Goal: Navigation & Orientation: Find specific page/section

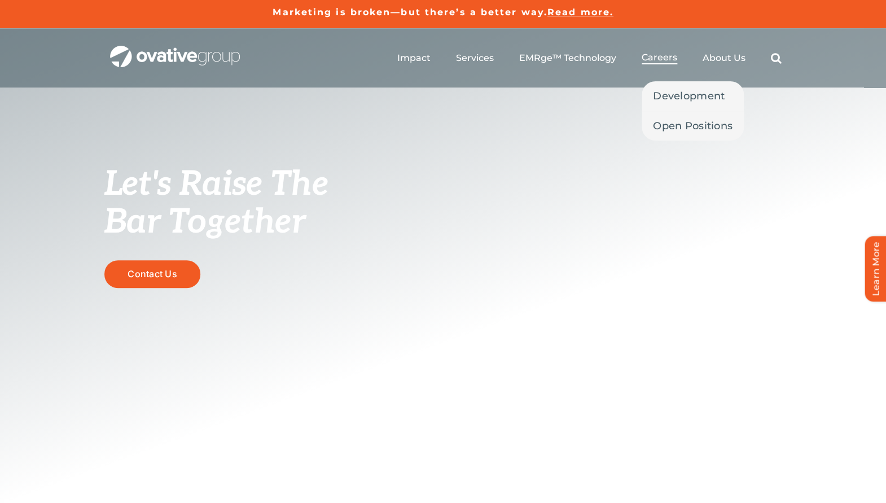
click at [667, 60] on span "Careers" at bounding box center [660, 57] width 36 height 11
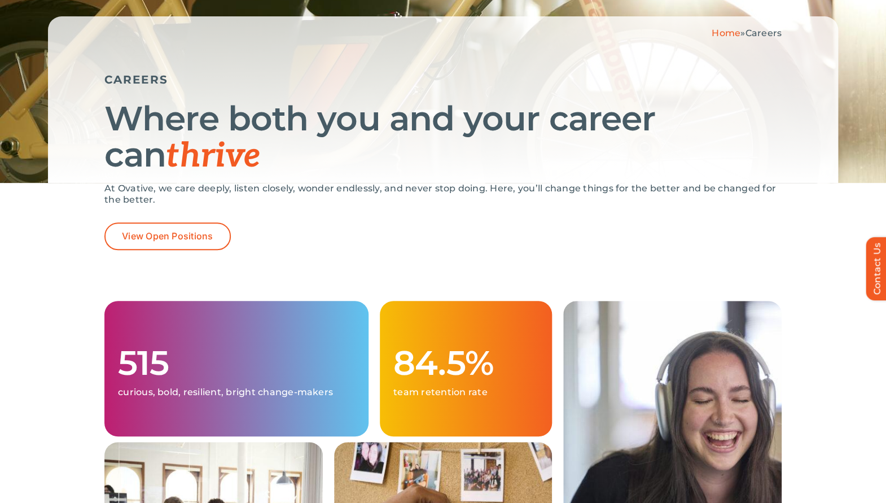
scroll to position [163, 0]
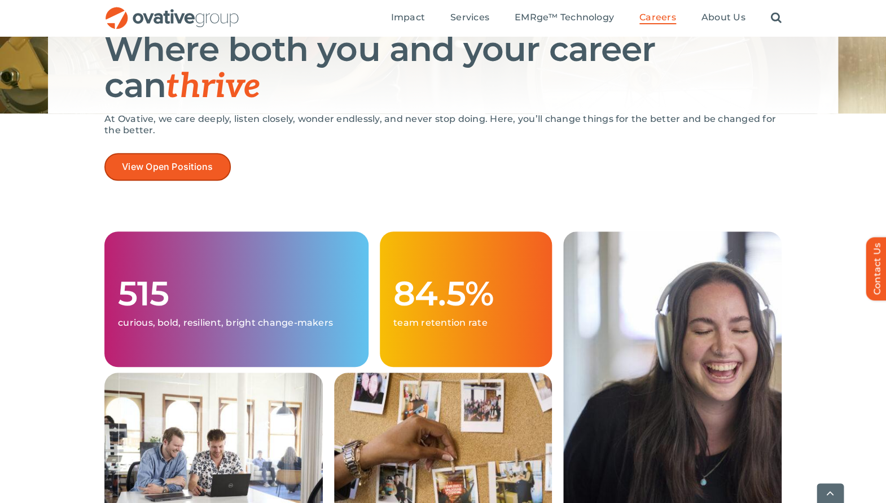
click at [155, 169] on span "View Open Positions" at bounding box center [167, 166] width 91 height 11
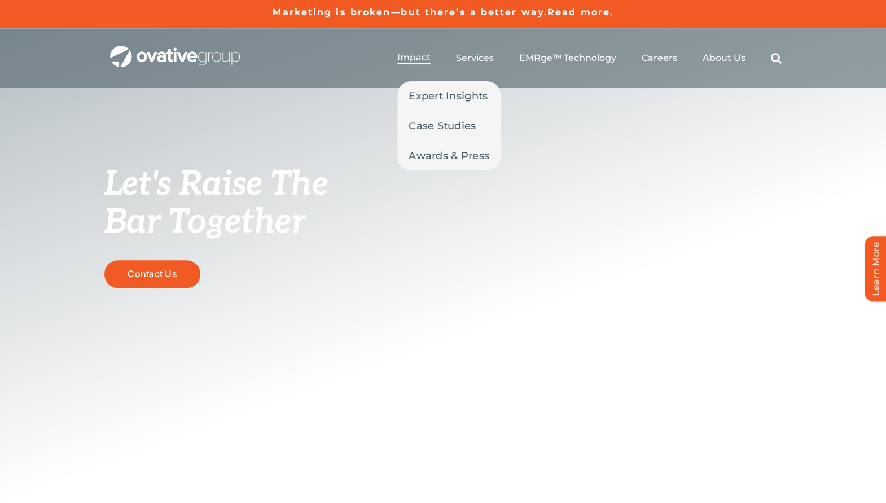
click at [417, 60] on span "Impact" at bounding box center [413, 57] width 33 height 11
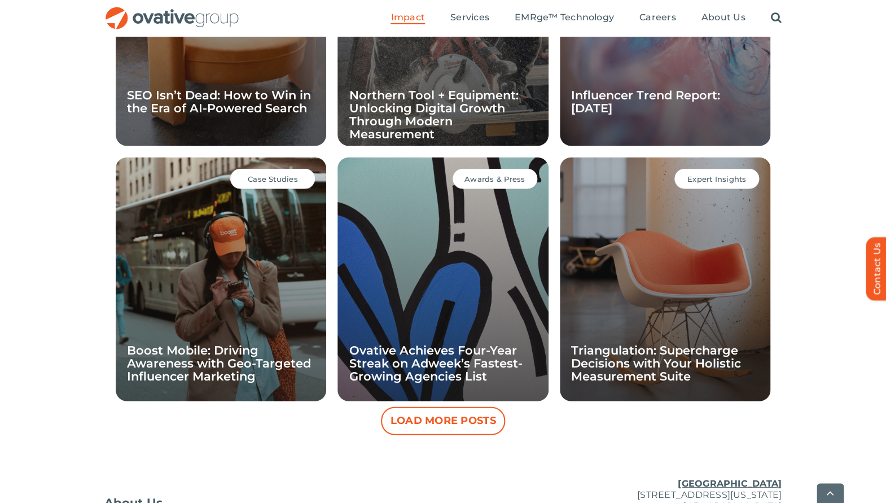
scroll to position [1129, 0]
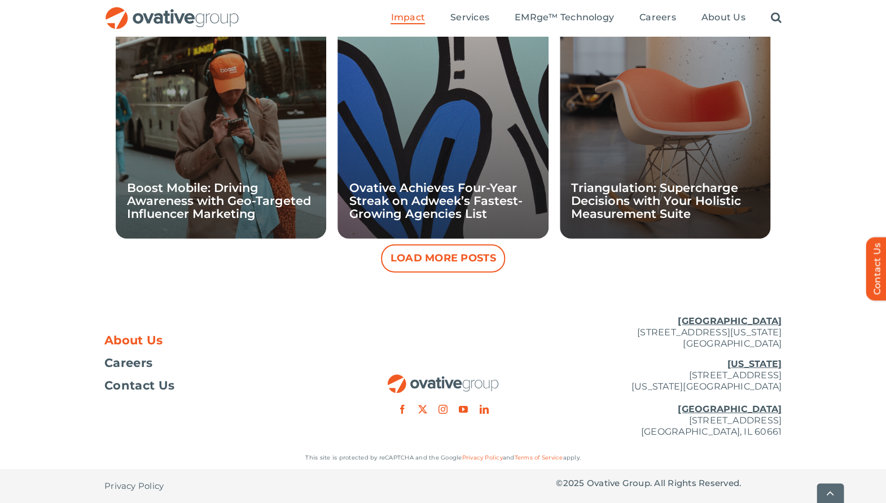
click at [156, 340] on span "About Us" at bounding box center [133, 340] width 59 height 11
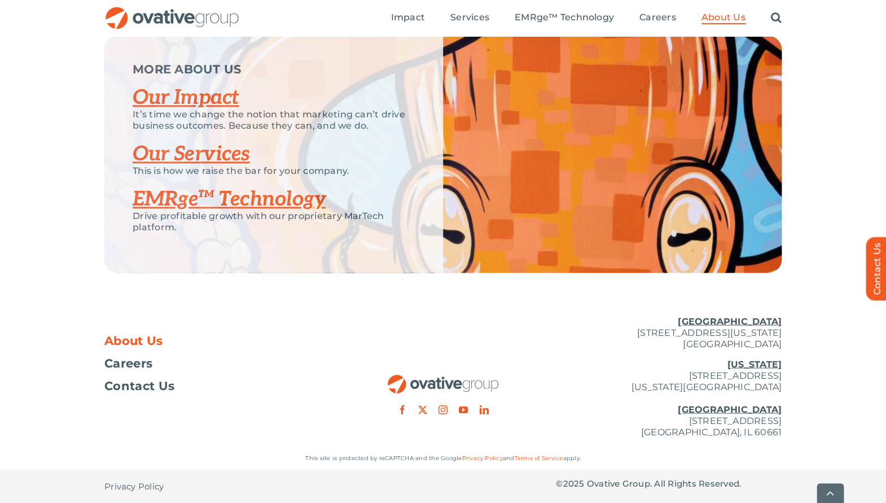
scroll to position [2390, 0]
drag, startPoint x: 647, startPoint y: 376, endPoint x: 788, endPoint y: 386, distance: 142.0
click at [787, 382] on div "About Us Careers Contact Us Minneapolis 729 Washington Avenue N, Suite 1000 Min…" at bounding box center [443, 376] width 886 height 140
copy p "254 Canal Street, Suite 5000 New York, NY 10013"
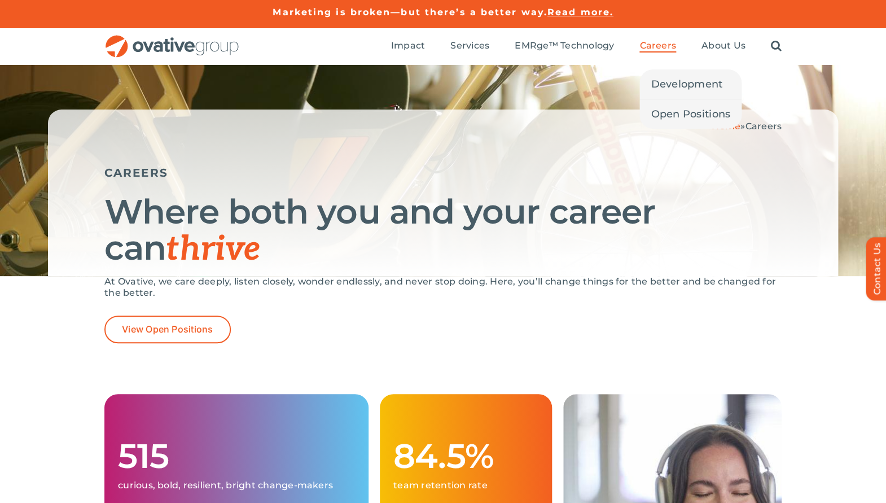
click at [664, 46] on span "Careers" at bounding box center [657, 45] width 37 height 11
drag, startPoint x: 181, startPoint y: 328, endPoint x: 203, endPoint y: 308, distance: 29.6
click at [182, 326] on span "View Open Positions" at bounding box center [167, 329] width 91 height 11
